Goal: Task Accomplishment & Management: Use online tool/utility

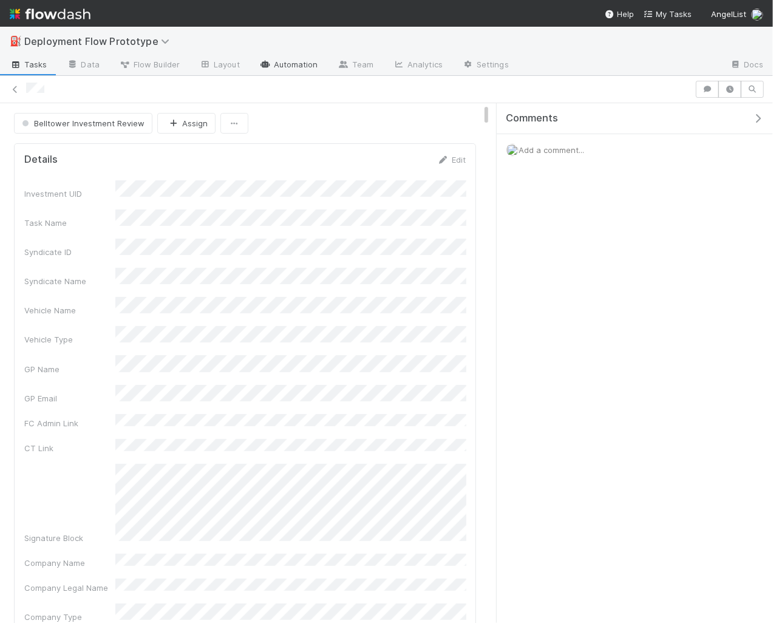
click at [292, 73] on link "Automation" at bounding box center [289, 65] width 78 height 19
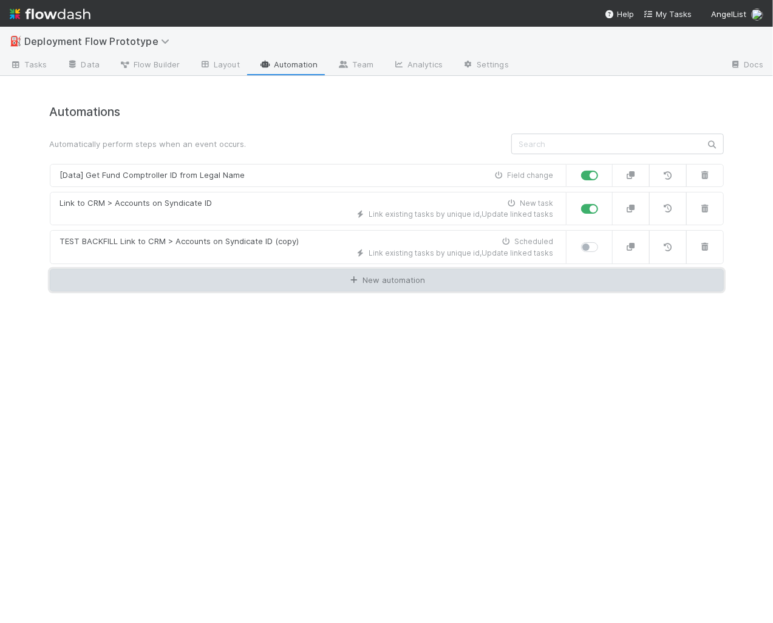
click at [282, 280] on link "New automation" at bounding box center [387, 280] width 674 height 23
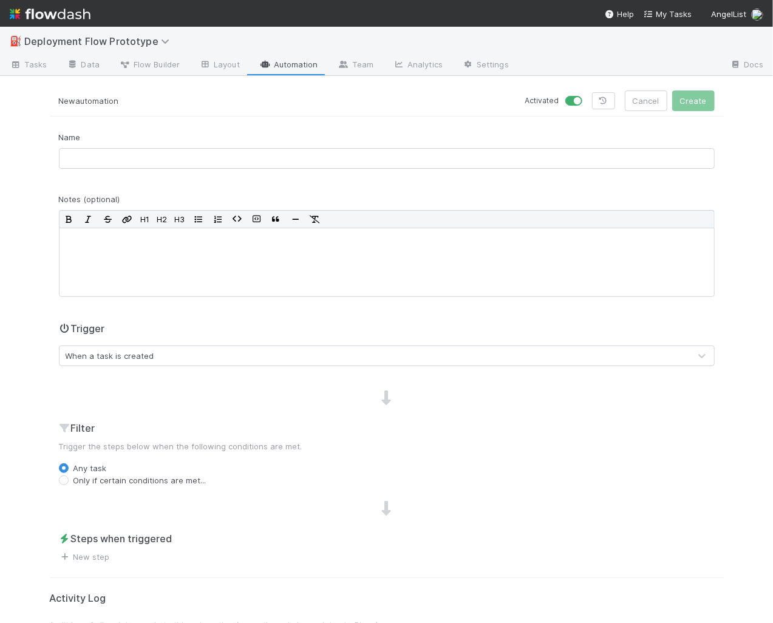
scroll to position [38, 0]
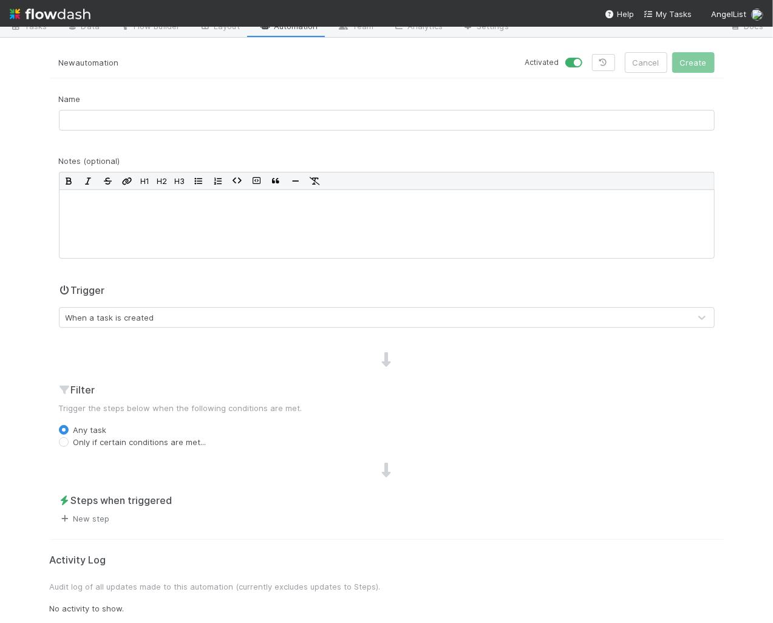
click at [95, 518] on link "New step" at bounding box center [84, 519] width 51 height 10
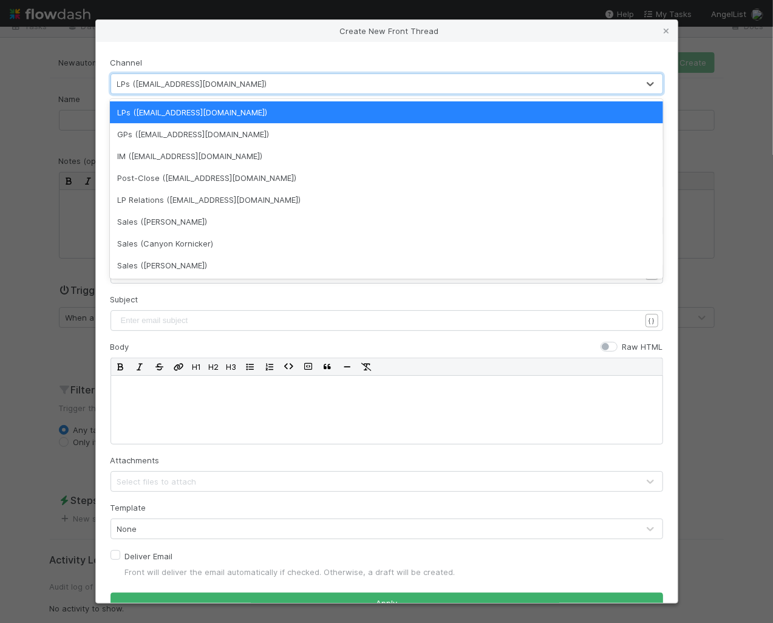
click at [194, 80] on div "LPs ([EMAIL_ADDRESS][DOMAIN_NAME])" at bounding box center [192, 84] width 150 height 12
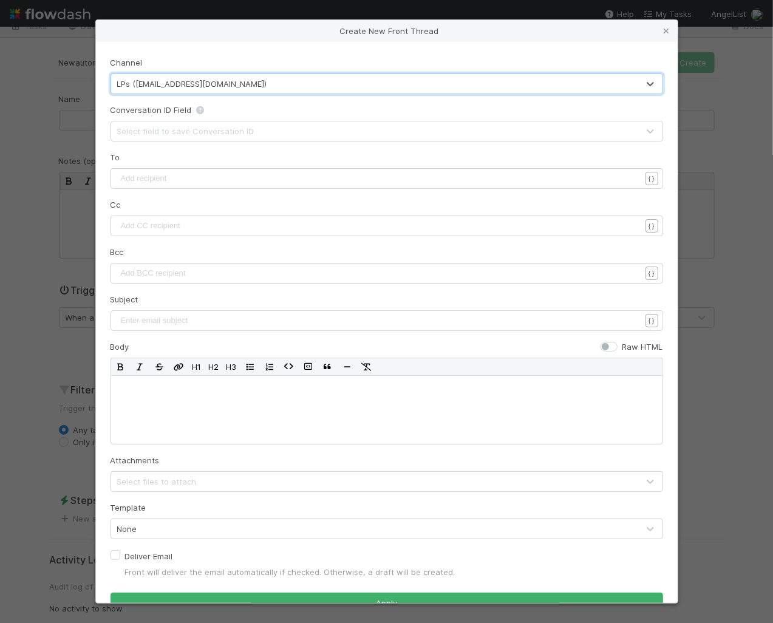
click at [194, 80] on div "LPs ([EMAIL_ADDRESS][DOMAIN_NAME])" at bounding box center [192, 84] width 150 height 12
click at [194, 81] on div "LPs ([EMAIL_ADDRESS][DOMAIN_NAME])" at bounding box center [192, 84] width 150 height 12
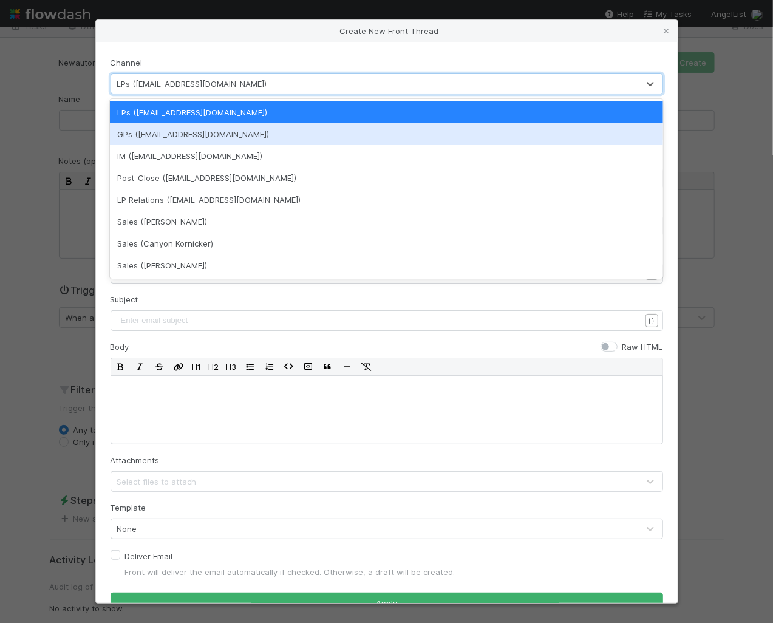
click at [195, 139] on div "GPs ([EMAIL_ADDRESS][DOMAIN_NAME])" at bounding box center [386, 134] width 553 height 22
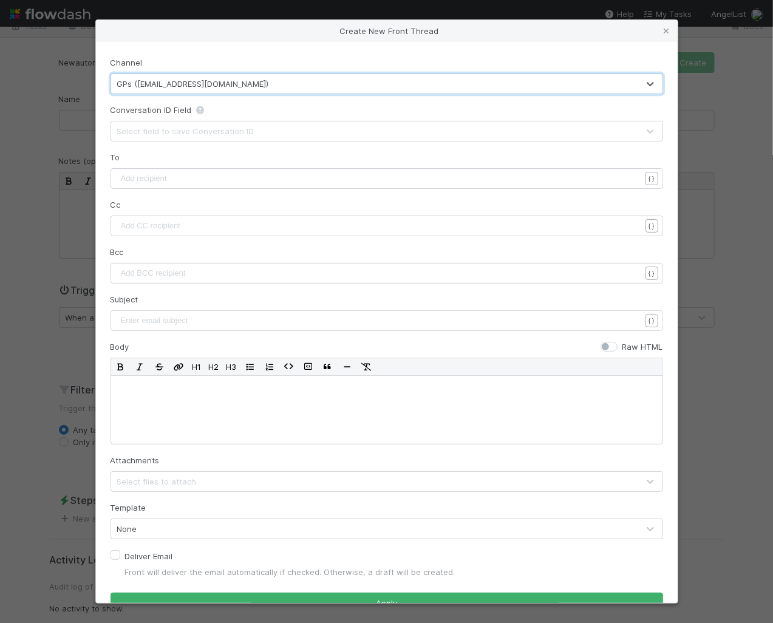
click at [576, 89] on div "GPs ([EMAIL_ADDRESS][DOMAIN_NAME])" at bounding box center [374, 83] width 527 height 19
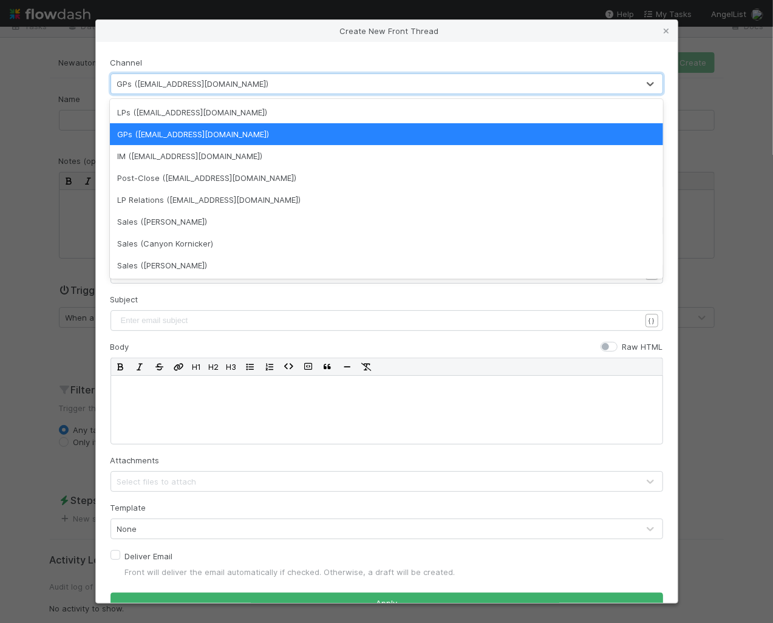
click at [49, 325] on div "Create New Front Thread Channel option GPs ([EMAIL_ADDRESS][DOMAIN_NAME]), sele…" at bounding box center [386, 311] width 773 height 623
click at [60, 319] on div "Create New Front Thread Channel option GPs ([EMAIL_ADDRESS][DOMAIN_NAME]), sele…" at bounding box center [386, 311] width 773 height 623
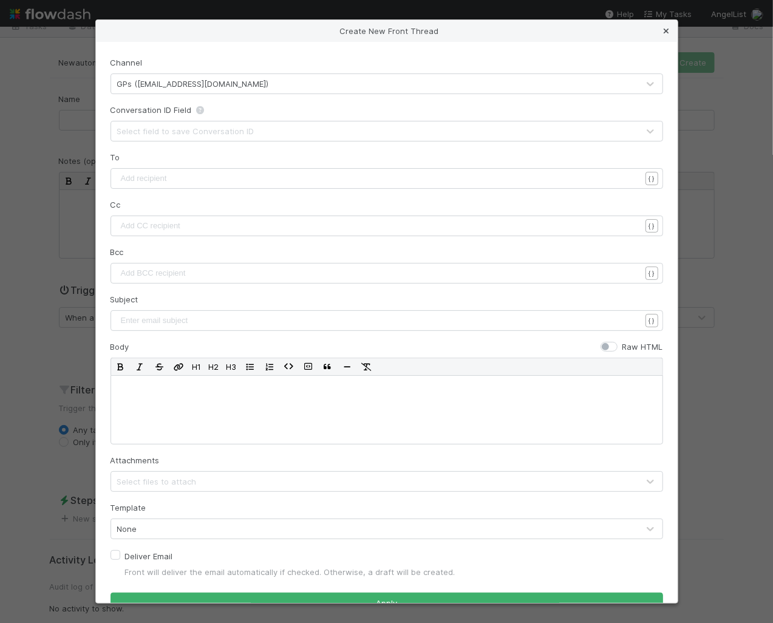
click at [666, 25] on link at bounding box center [666, 31] width 12 height 12
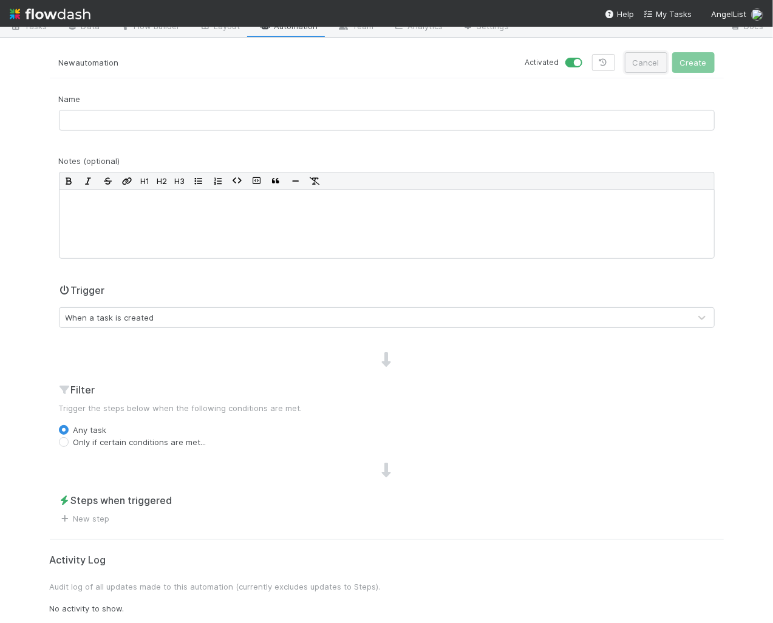
click at [645, 59] on button "Cancel" at bounding box center [646, 62] width 42 height 21
